Goal: Information Seeking & Learning: Find specific page/section

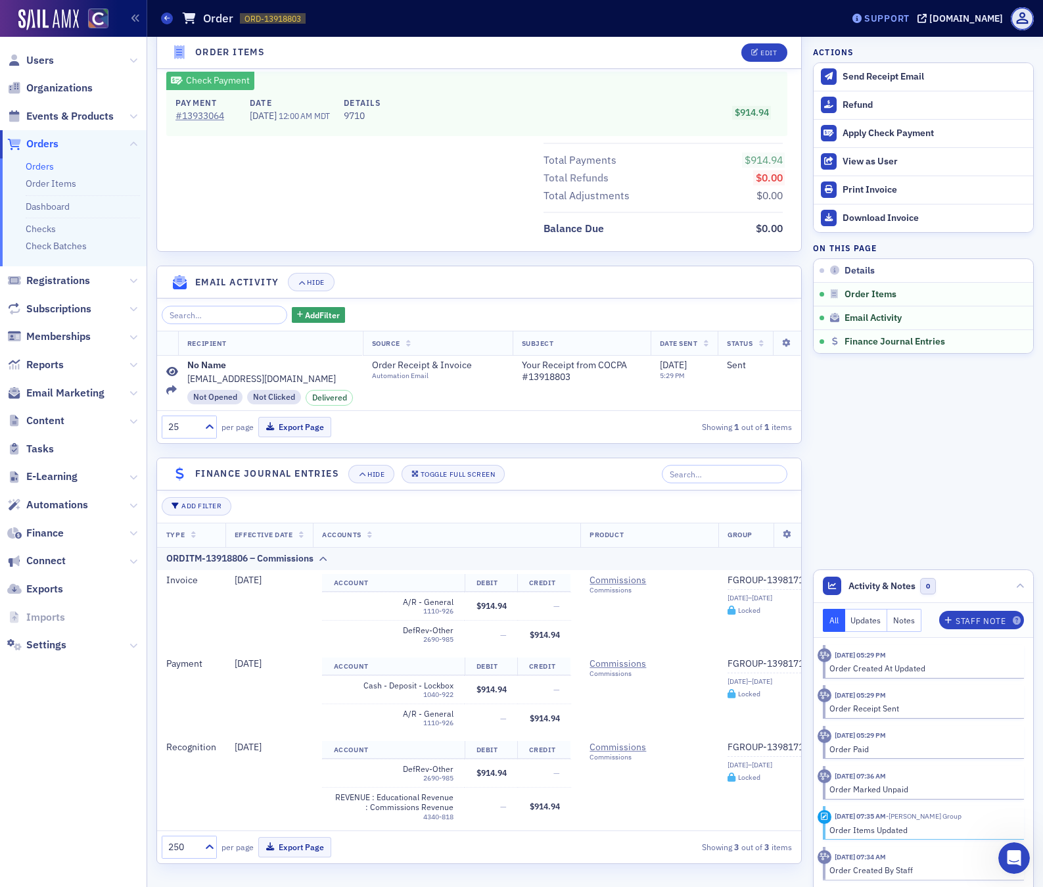
scroll to position [514, 0]
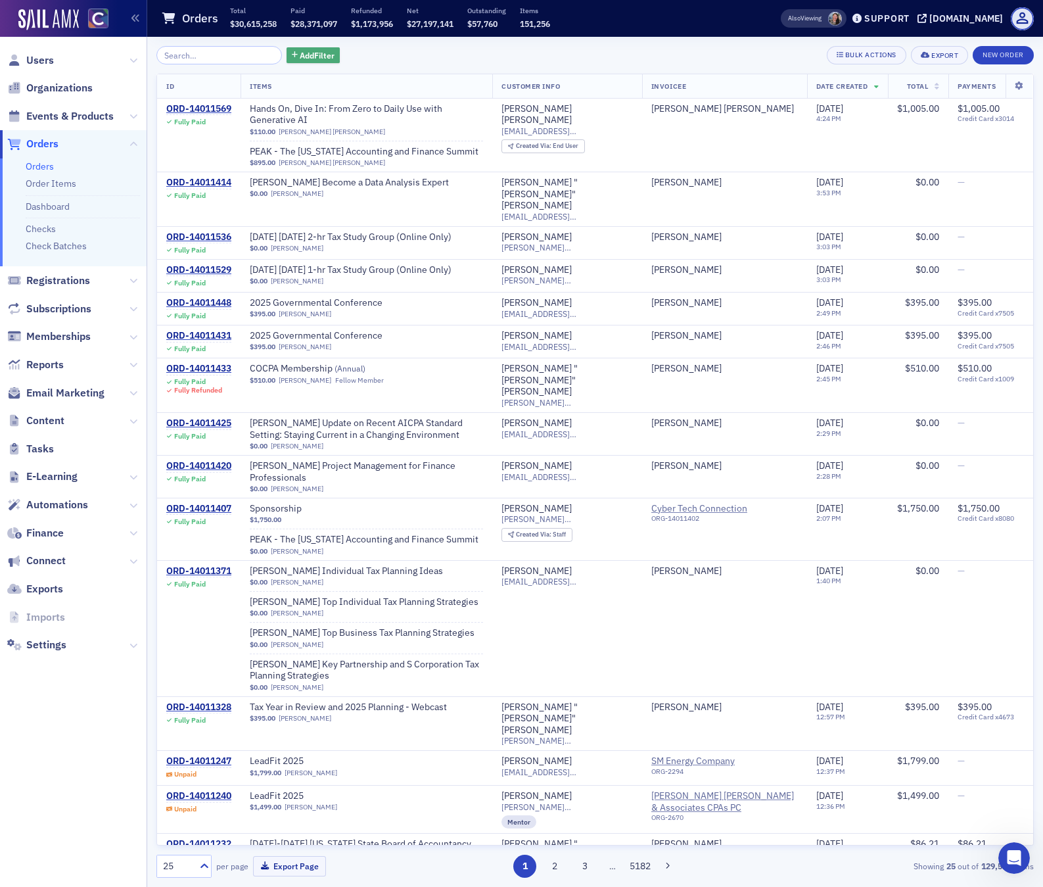
click at [311, 51] on span "Add Filter" at bounding box center [317, 55] width 35 height 12
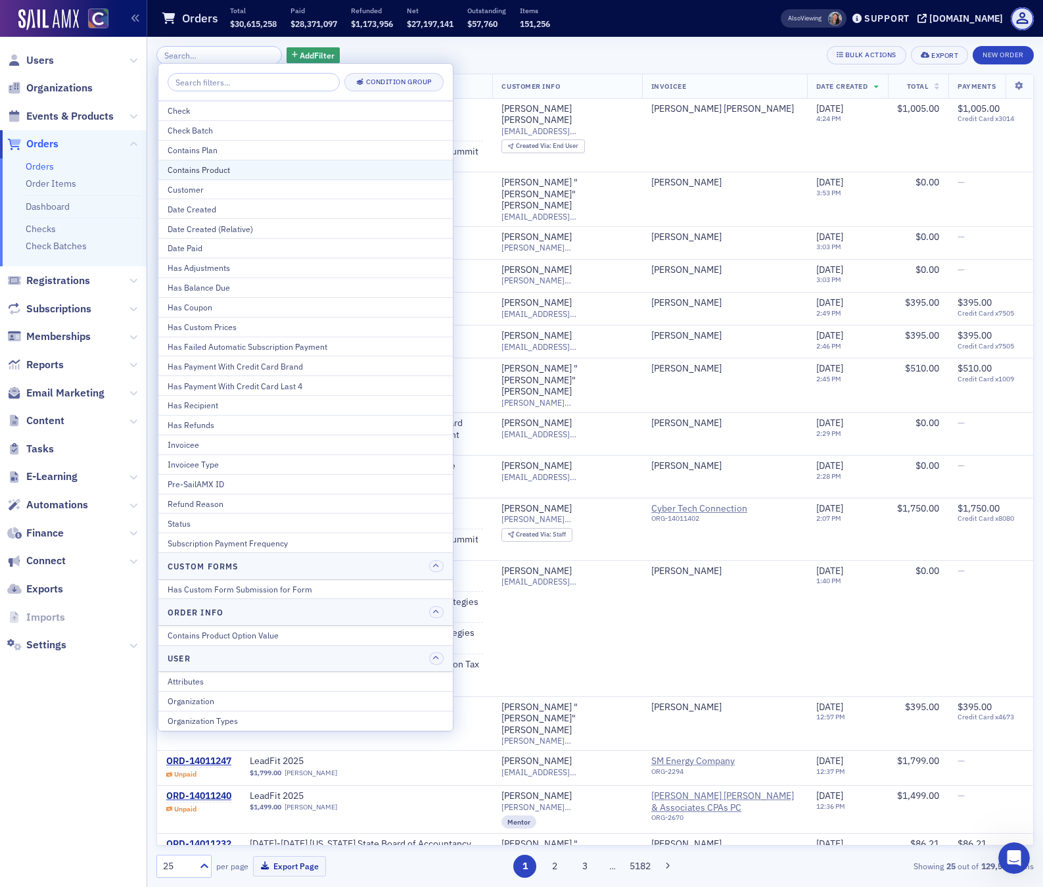
click at [197, 167] on div "Contains Product" at bounding box center [306, 170] width 276 height 12
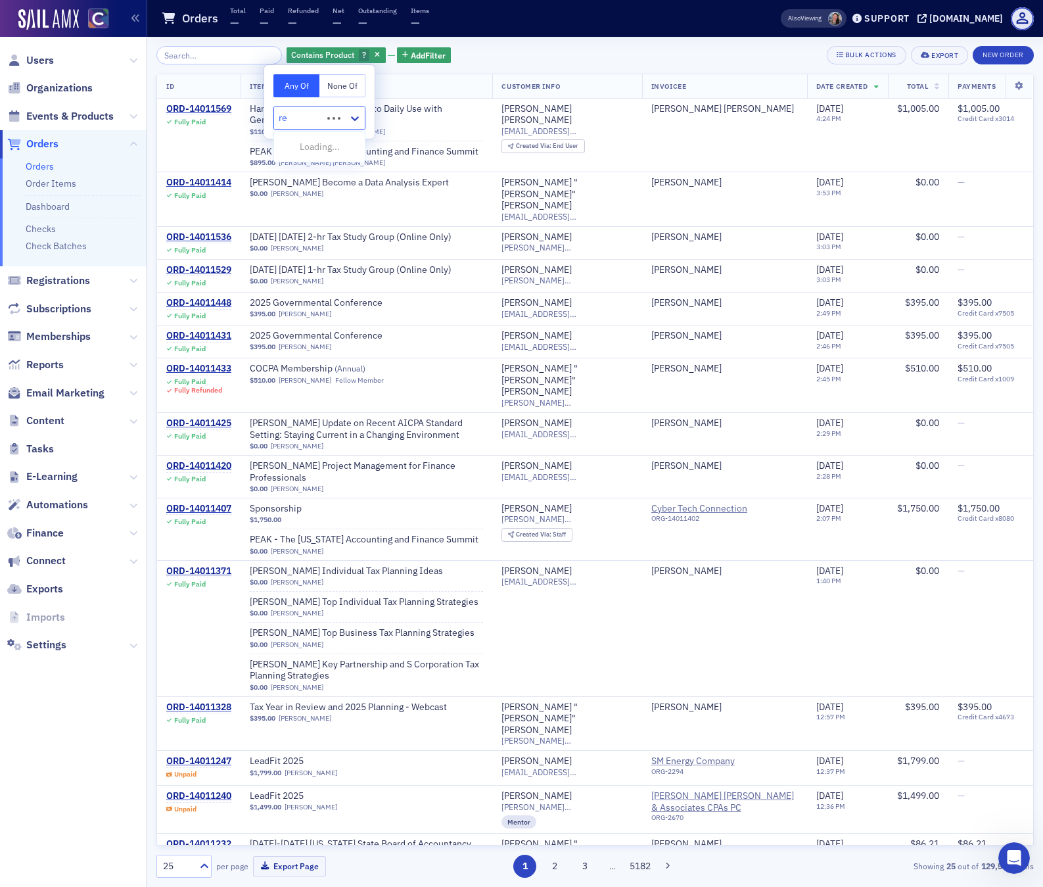
type input "ren"
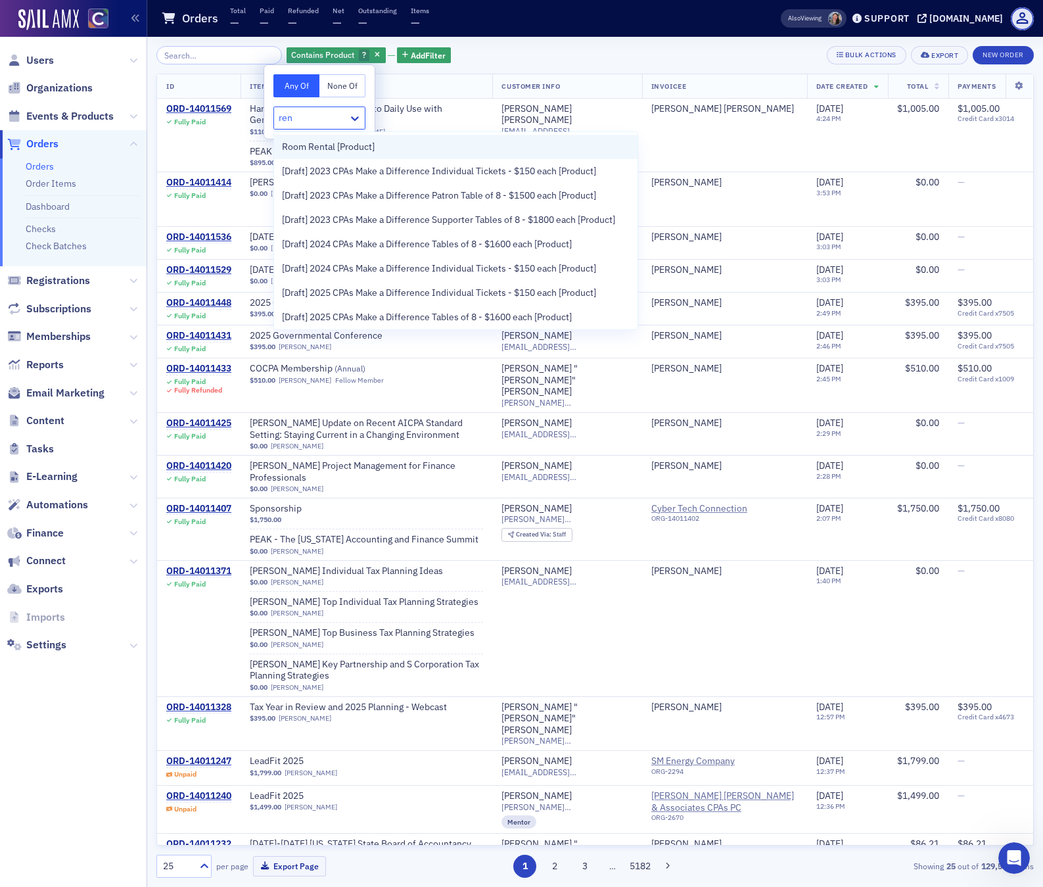
click at [311, 145] on span "Room Rental [Product]" at bounding box center [328, 147] width 93 height 14
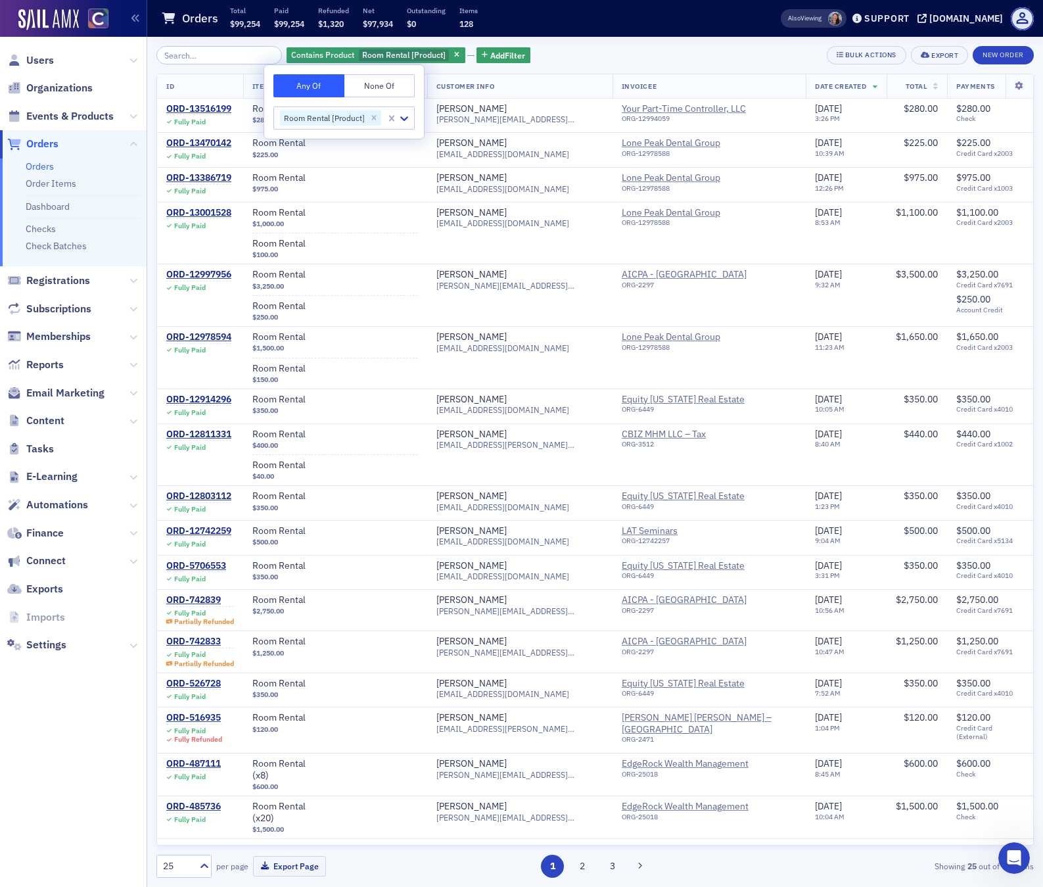
click at [536, 47] on div "Contains Product Room Rental [Product] Add Filter Bulk Actions Export New Order" at bounding box center [594, 55] width 877 height 18
click at [494, 51] on span "Add Filter" at bounding box center [507, 55] width 35 height 12
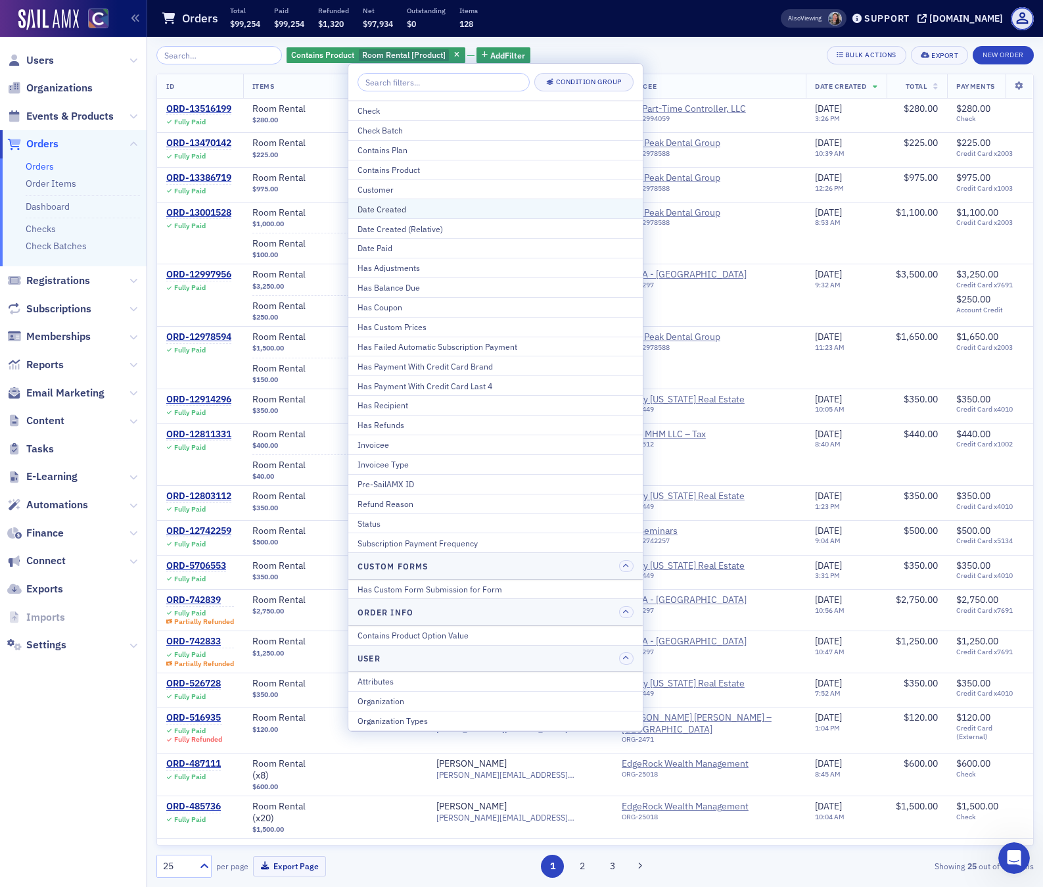
click at [392, 203] on div "Date Created" at bounding box center [496, 209] width 276 height 12
select select "7"
select select "2025"
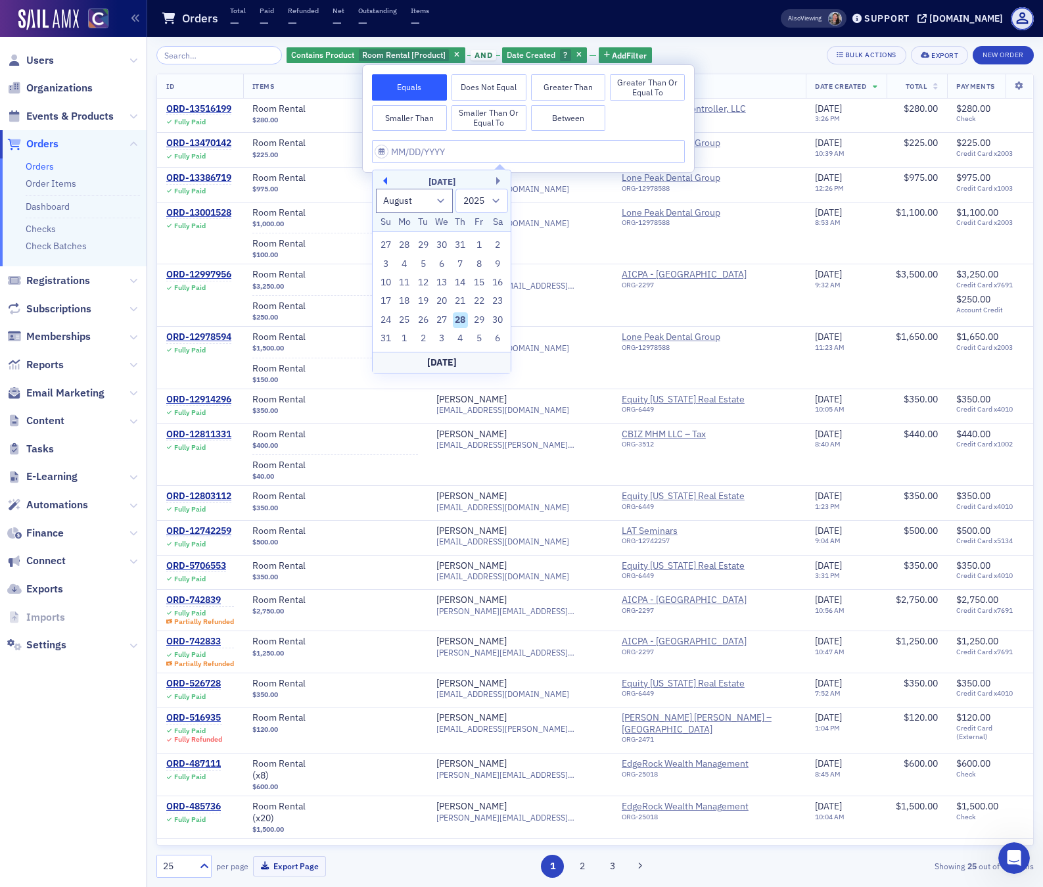
click at [384, 179] on button "Previous Month" at bounding box center [383, 181] width 8 height 8
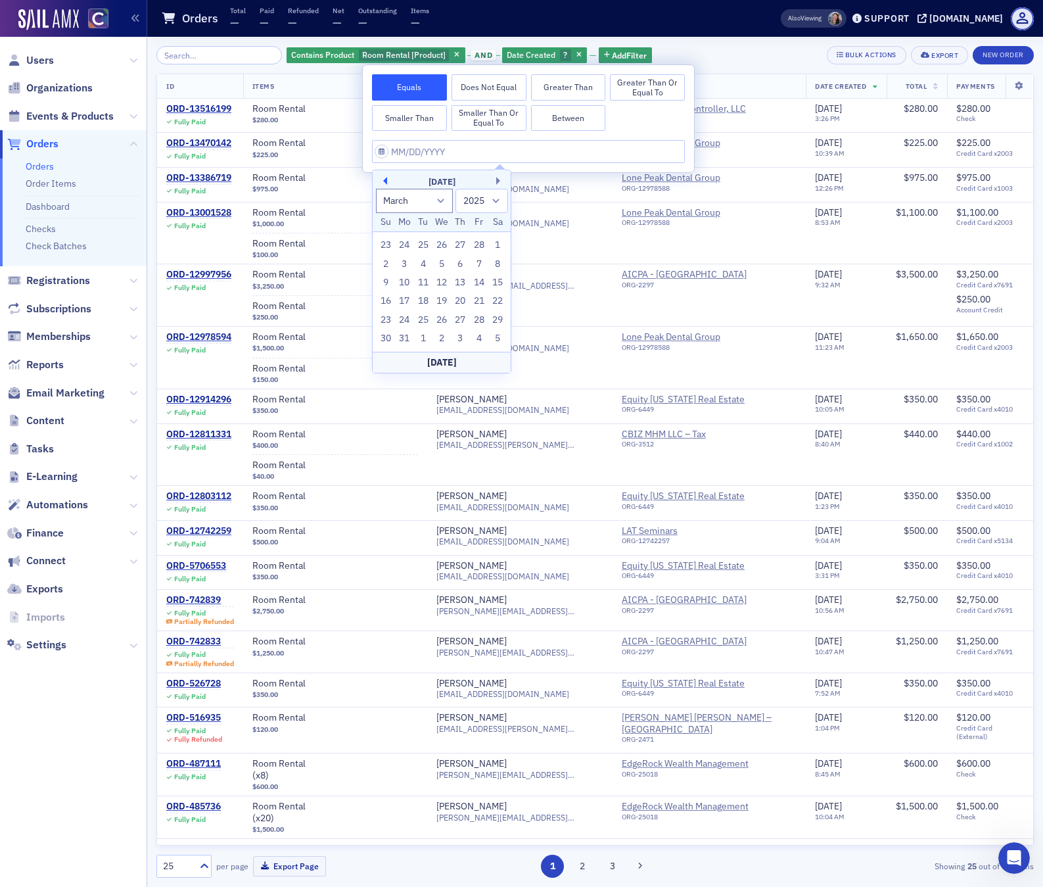
click at [384, 179] on button "Previous Month" at bounding box center [383, 181] width 8 height 8
select select "11"
select select "2024"
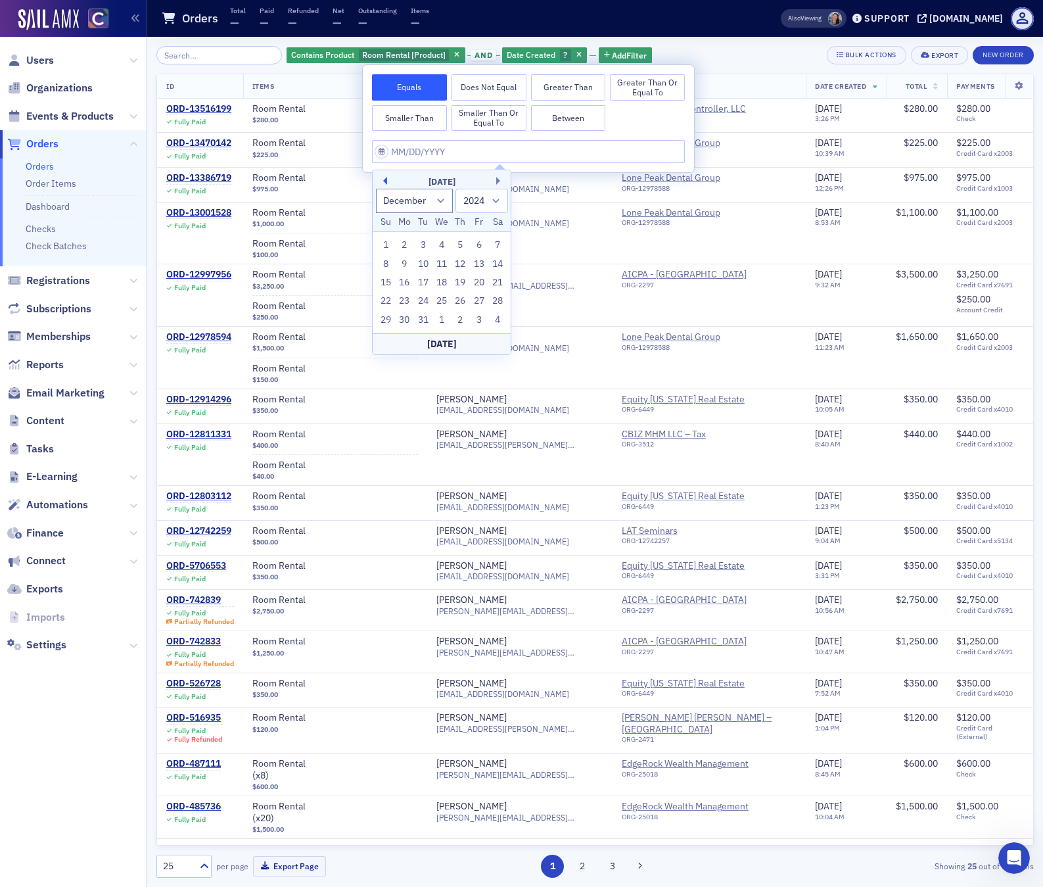
click at [384, 179] on button "Previous Month" at bounding box center [383, 181] width 8 height 8
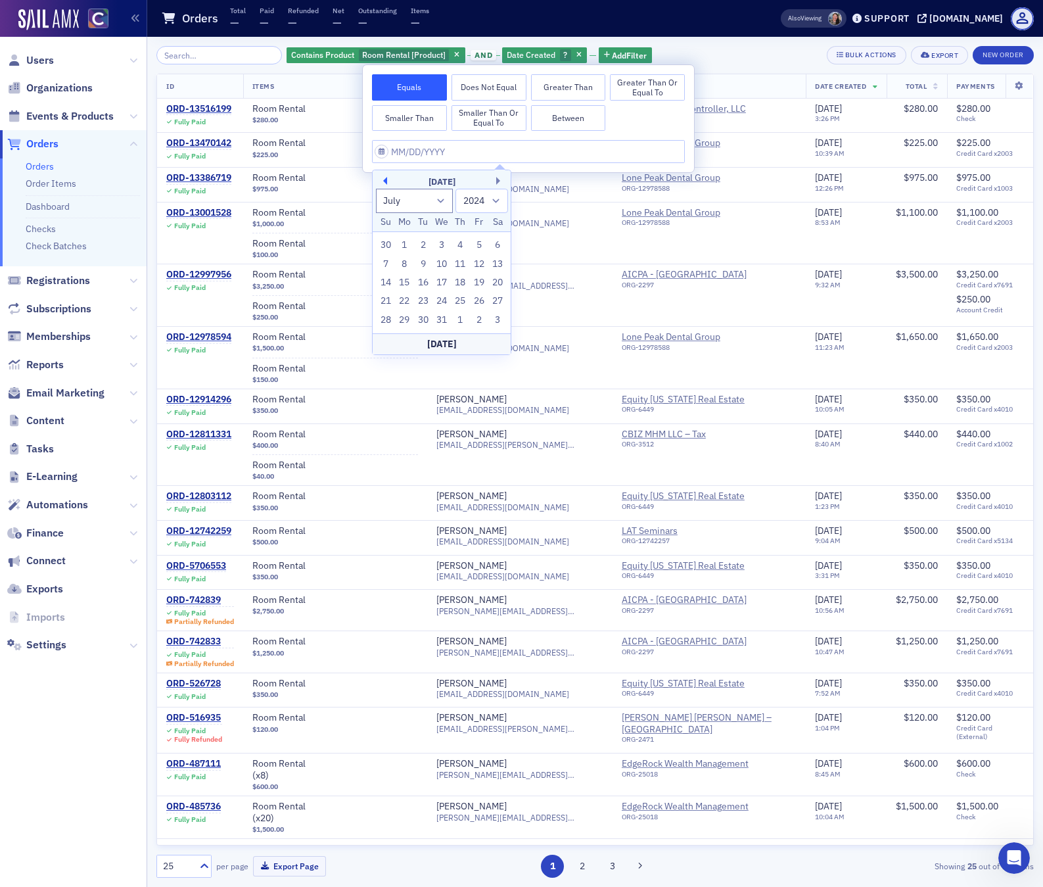
click at [384, 179] on button "Previous Month" at bounding box center [383, 181] width 8 height 8
select select "4"
click at [442, 246] on div "1" at bounding box center [442, 245] width 16 height 16
type input "[DATE]"
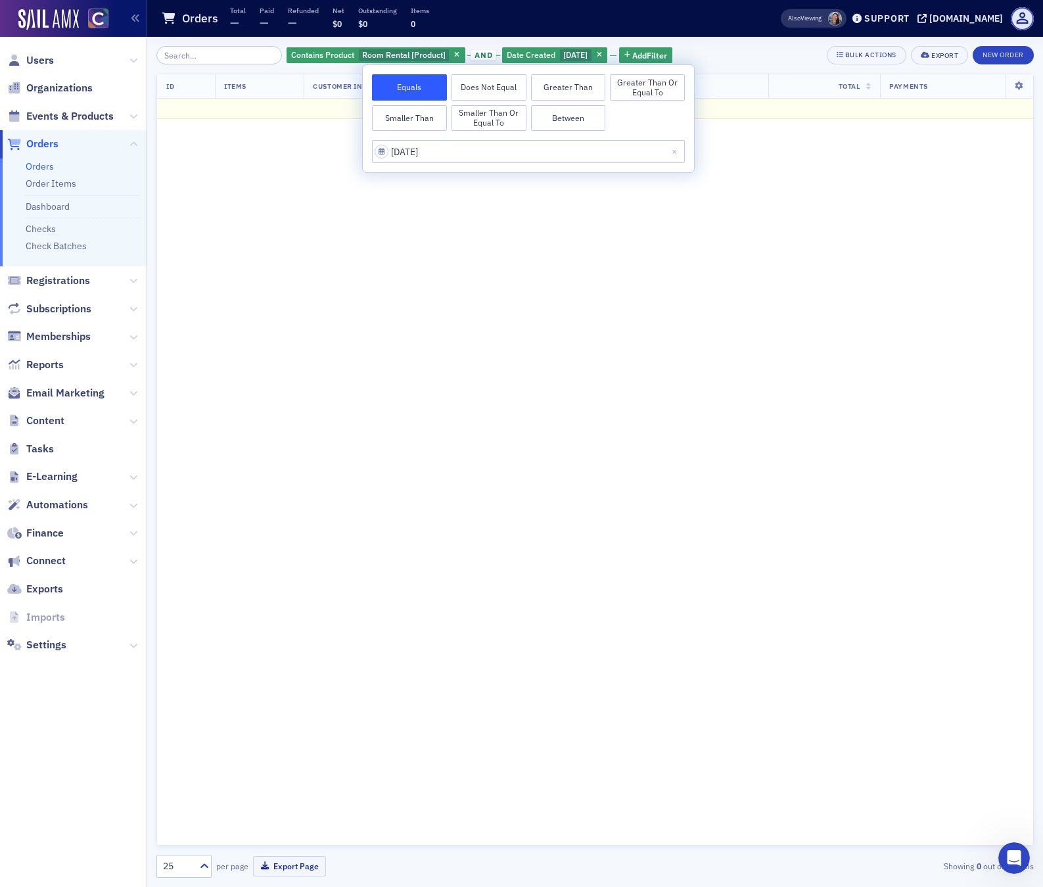
click at [651, 94] on button "Greater Than or Equal To" at bounding box center [647, 87] width 75 height 26
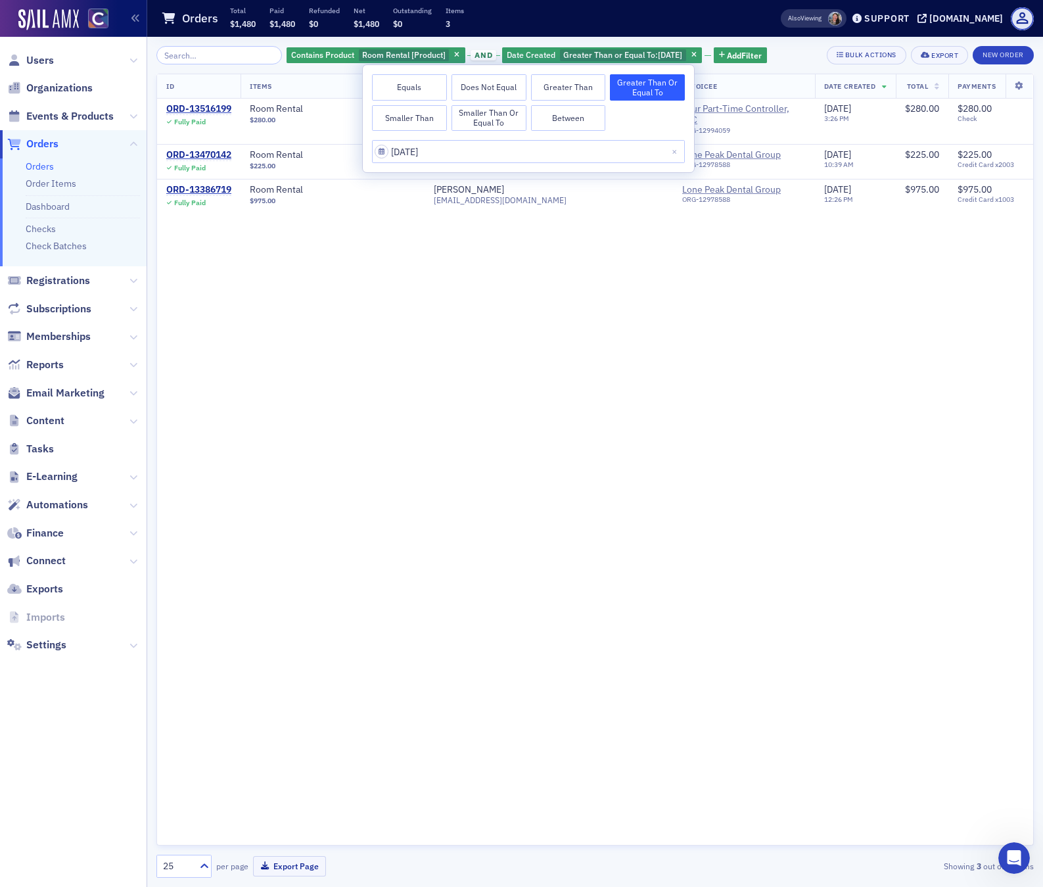
click at [382, 340] on div "ID Items Customer Info Invoicee Date Created Total Payments ORD-13516199 Fully …" at bounding box center [594, 460] width 877 height 772
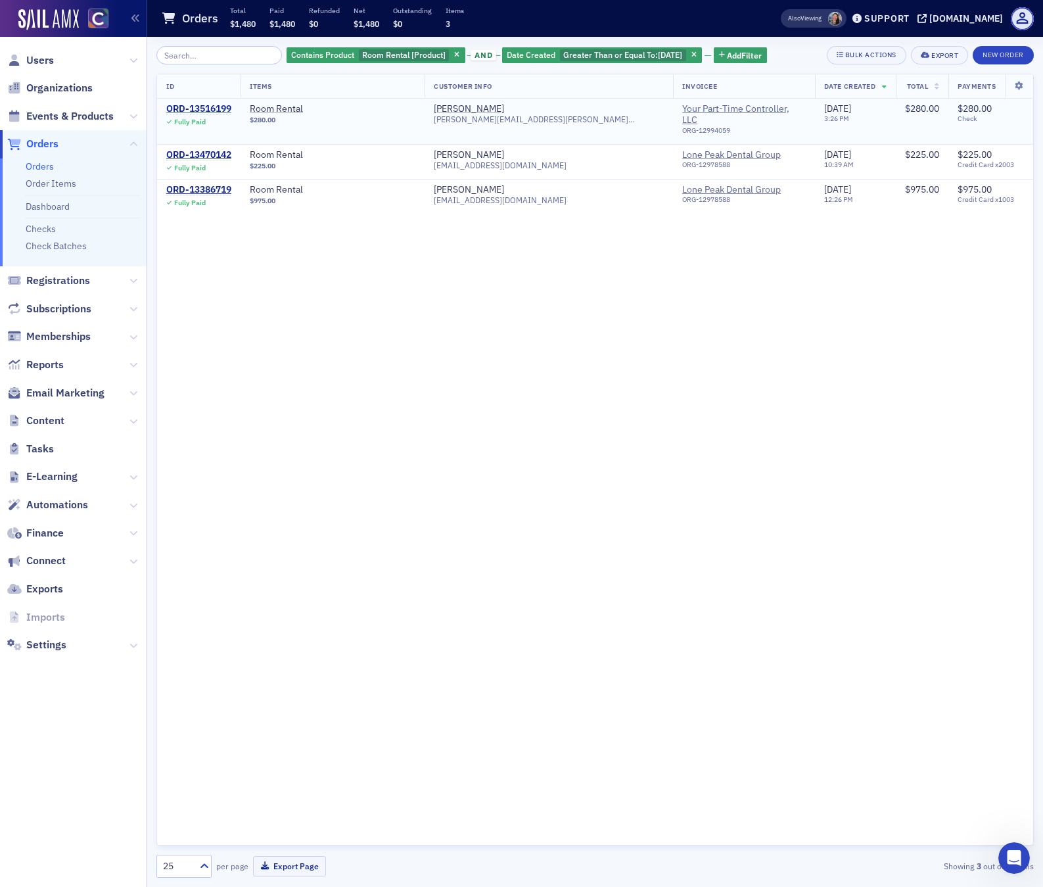
click at [195, 106] on div "ORD-13516199" at bounding box center [198, 109] width 65 height 12
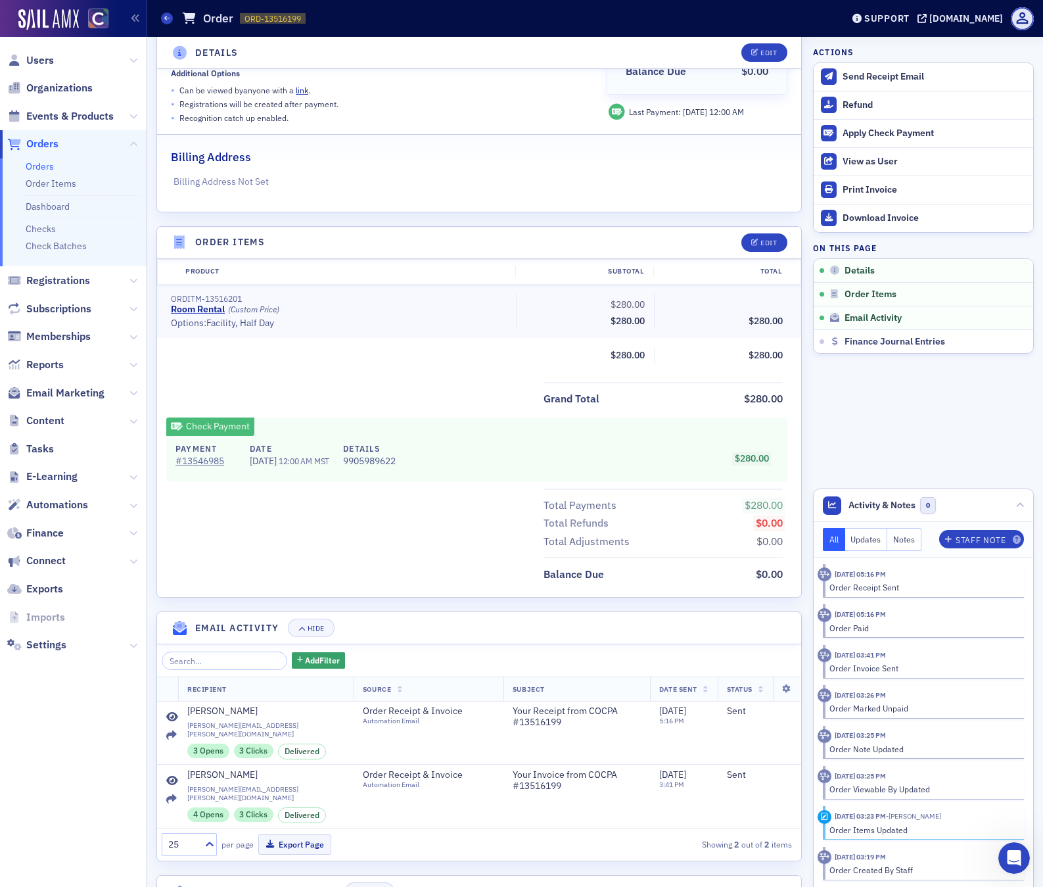
scroll to position [268, 0]
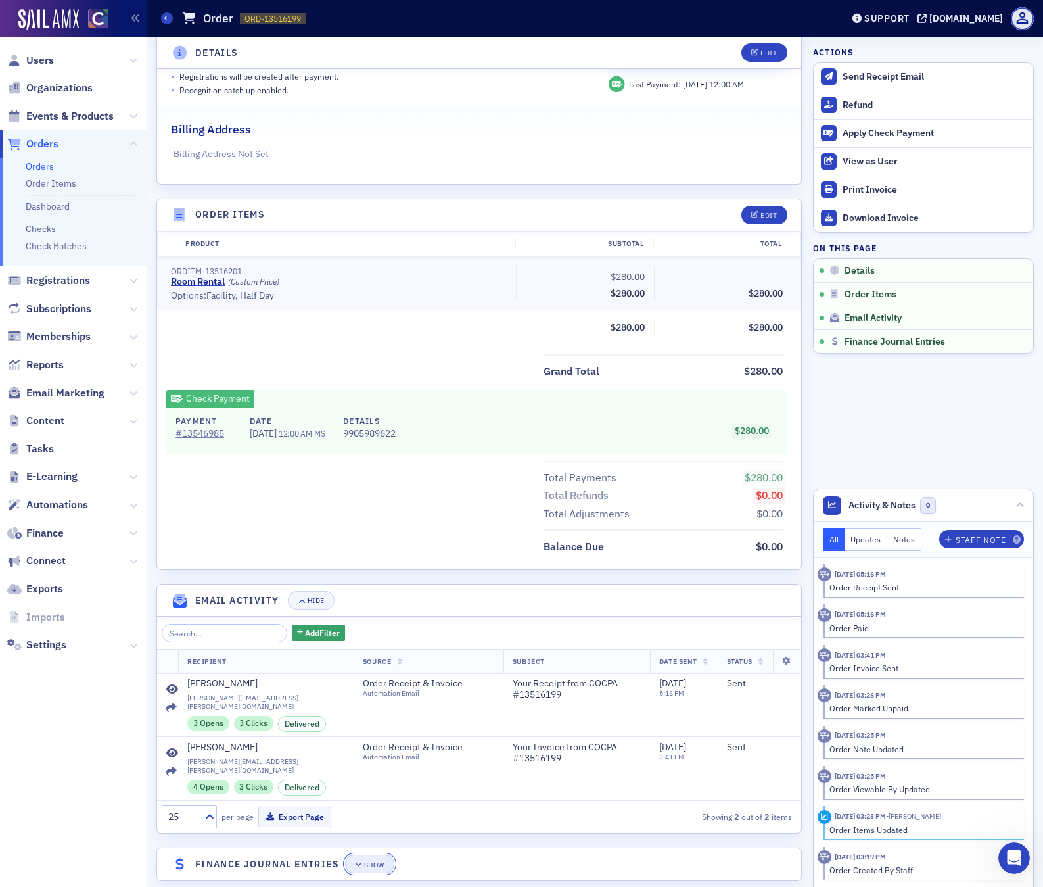
click at [367, 861] on div "Show" at bounding box center [374, 864] width 20 height 7
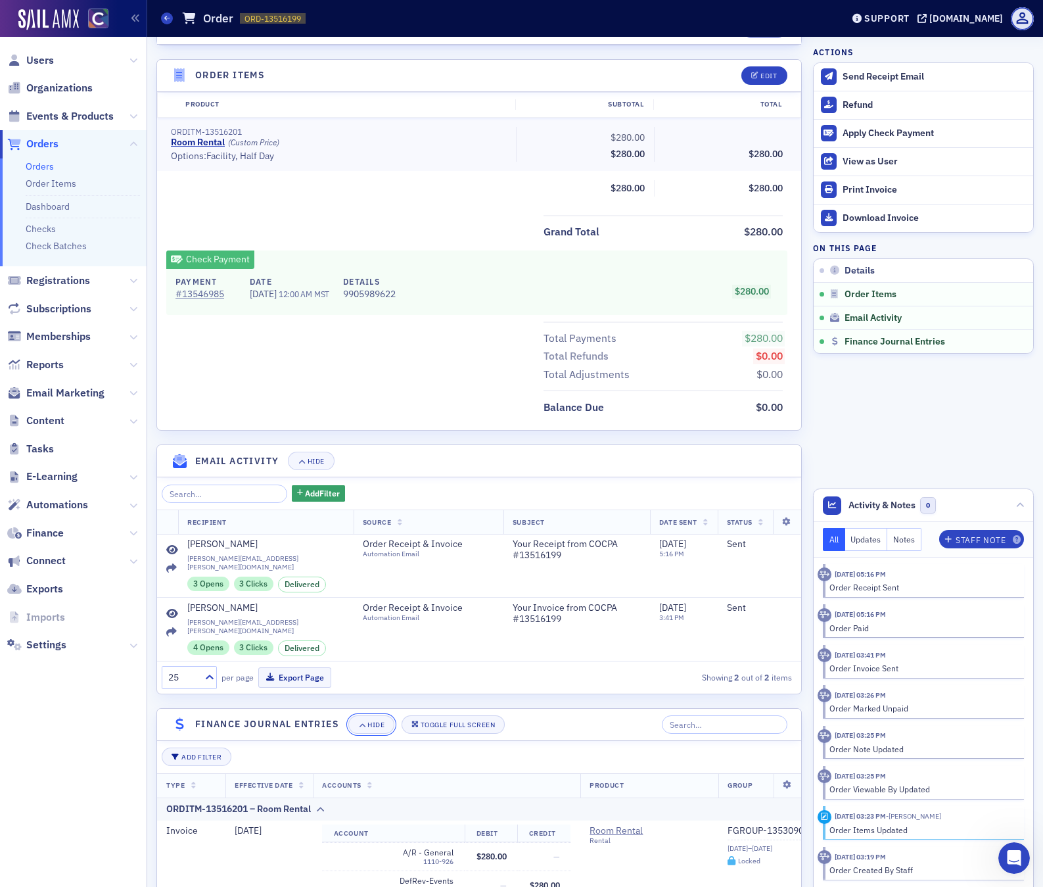
scroll to position [641, 0]
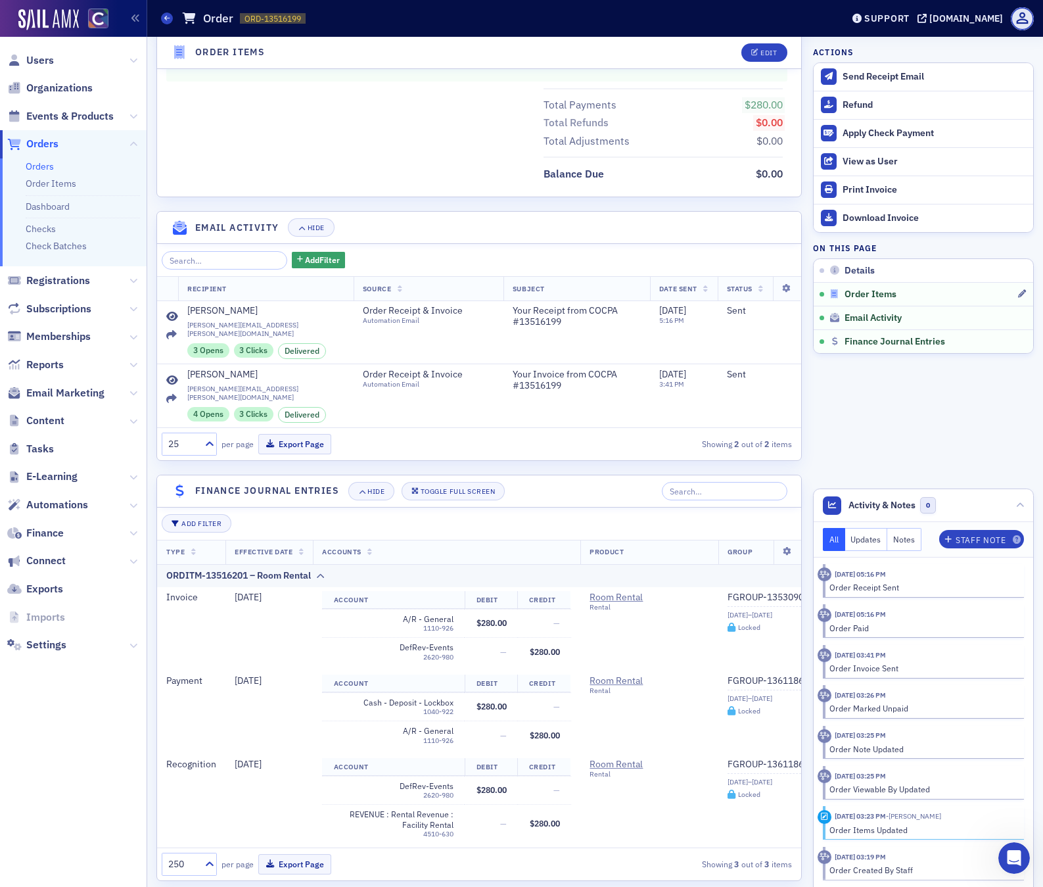
click at [887, 294] on span "Order Items" at bounding box center [871, 295] width 52 height 12
